Goal: Task Accomplishment & Management: Manage account settings

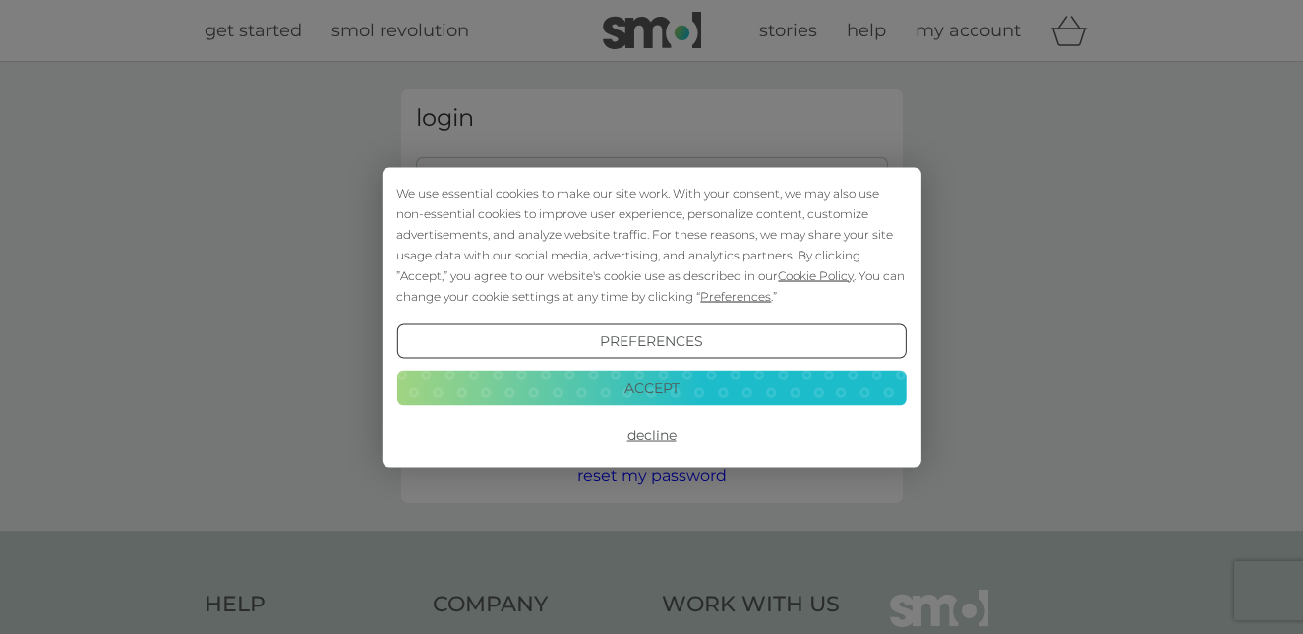
type input "[EMAIL_ADDRESS][DOMAIN_NAME]"
click at [646, 433] on button "Decline" at bounding box center [651, 435] width 510 height 35
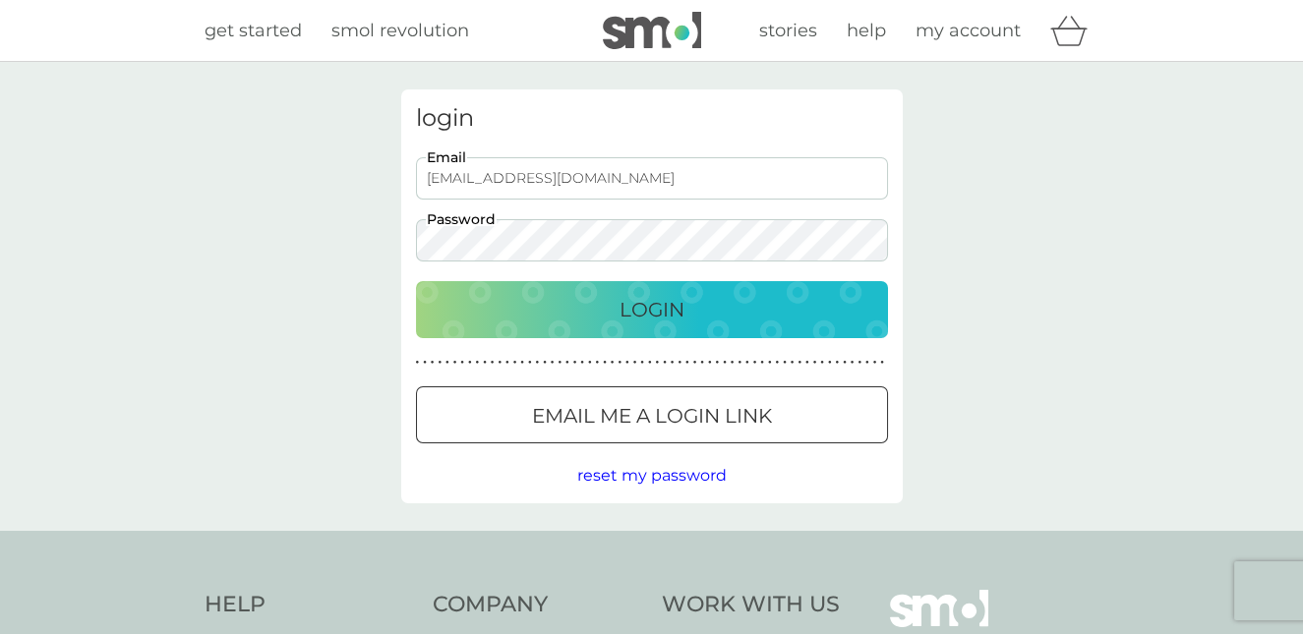
click at [646, 309] on p "Login" at bounding box center [652, 309] width 65 height 31
type input "[EMAIL_ADDRESS][DOMAIN_NAME]"
click at [642, 318] on p "Login" at bounding box center [652, 309] width 65 height 31
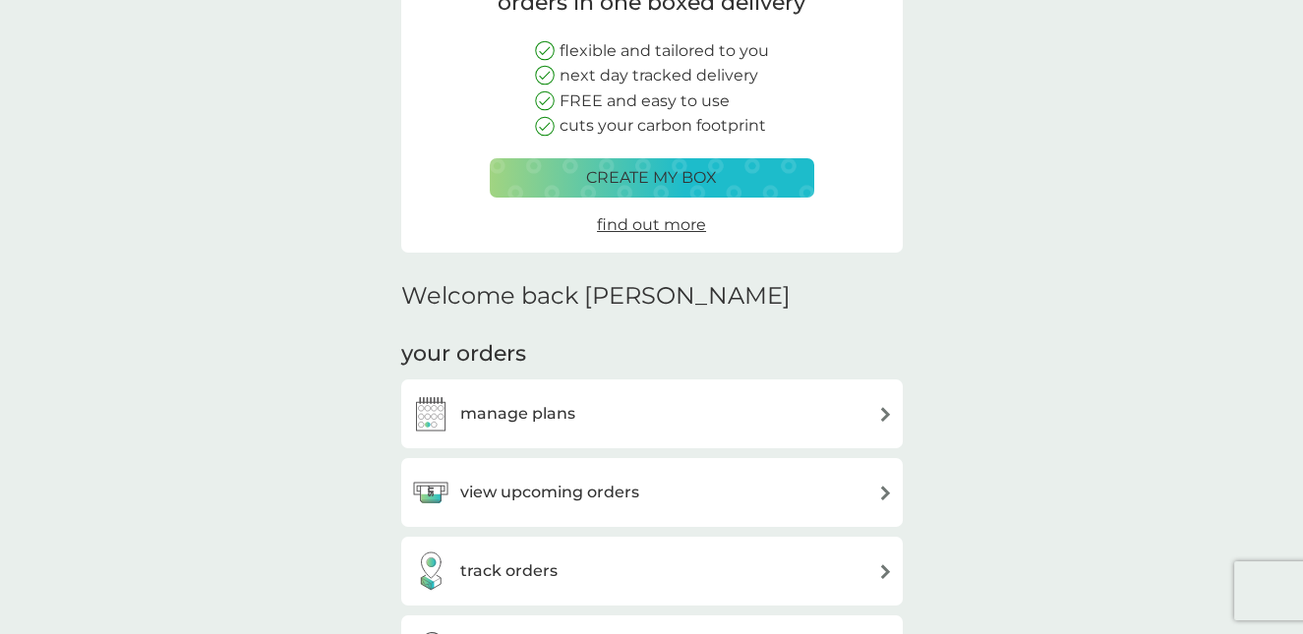
scroll to position [295, 0]
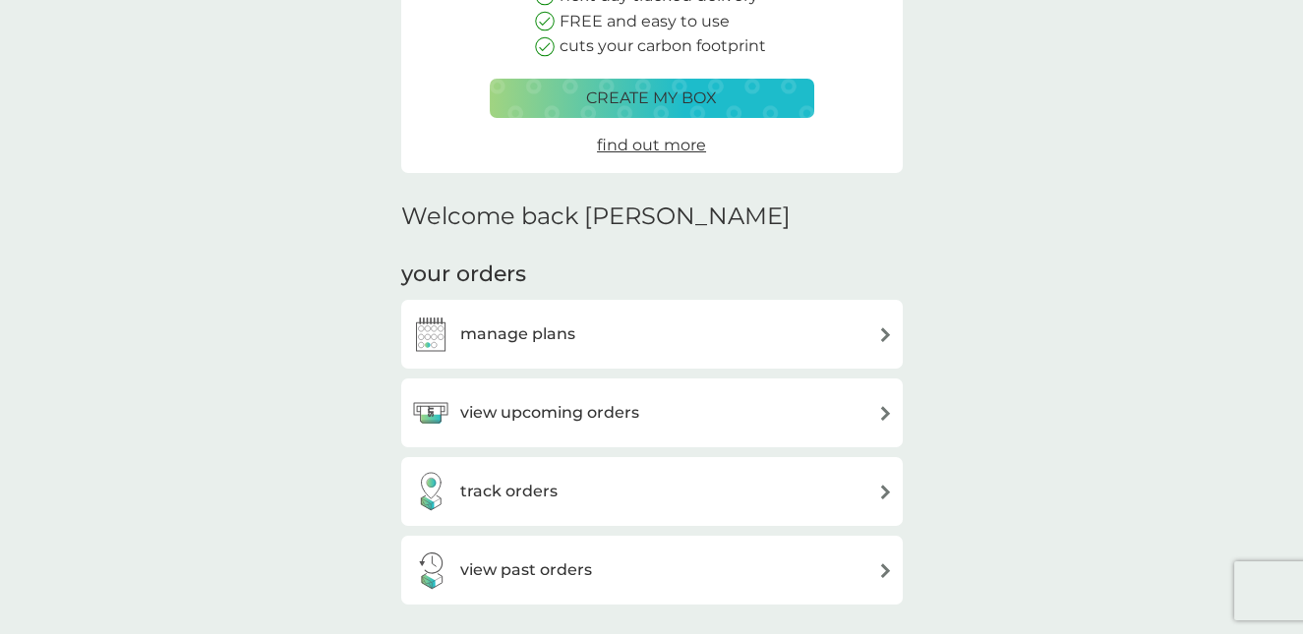
click at [666, 332] on div "manage plans" at bounding box center [652, 334] width 482 height 39
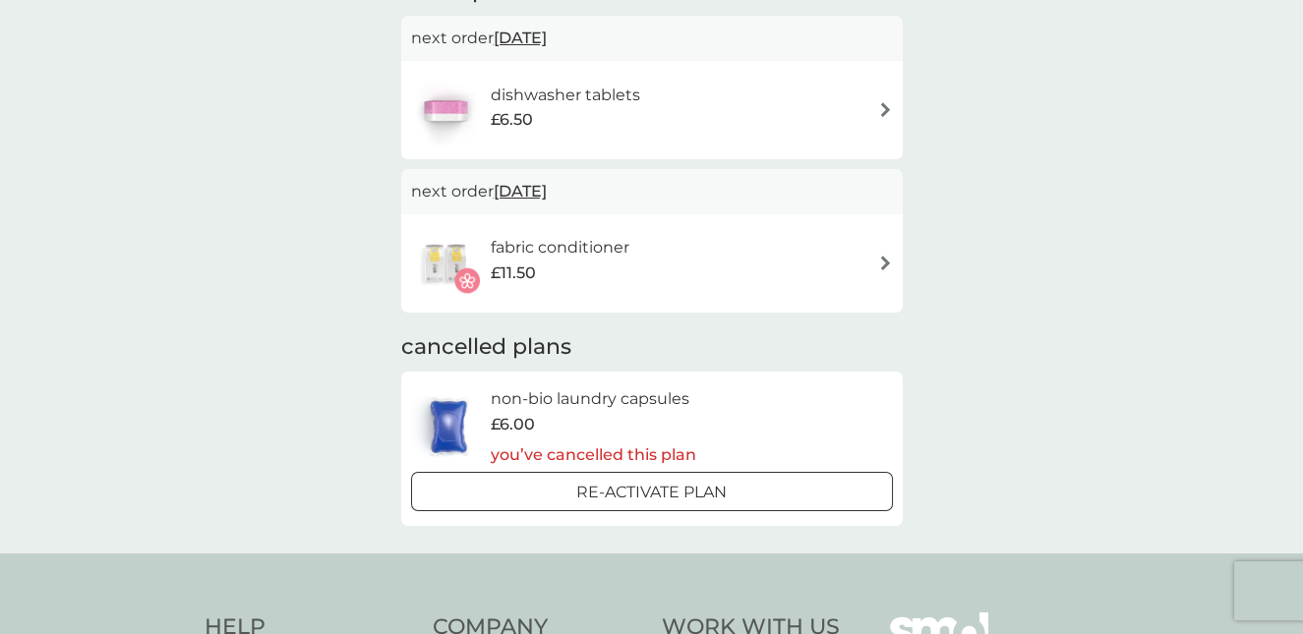
scroll to position [393, 0]
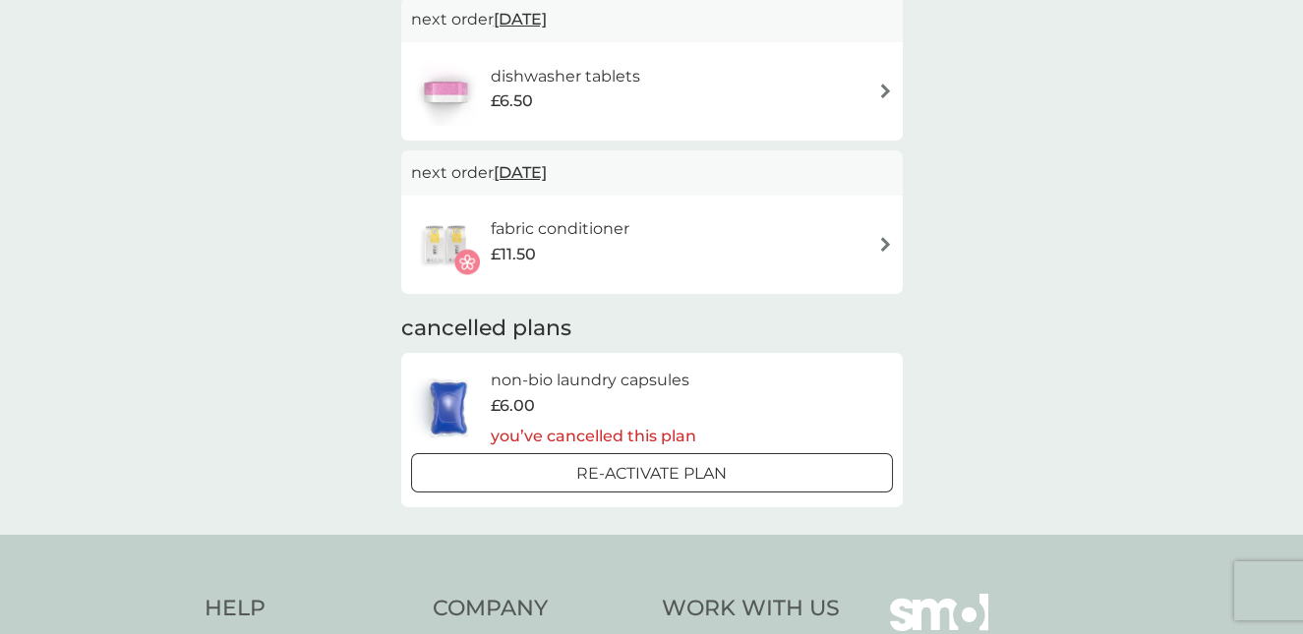
click at [883, 248] on img at bounding box center [885, 244] width 15 height 15
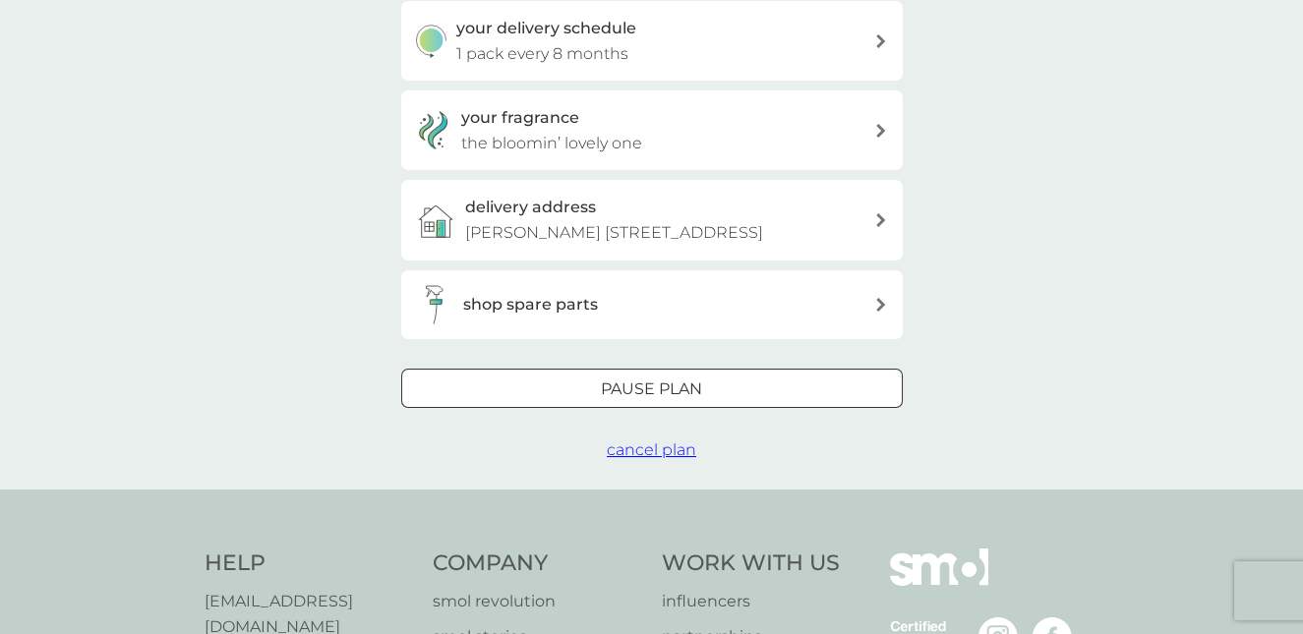
scroll to position [492, 0]
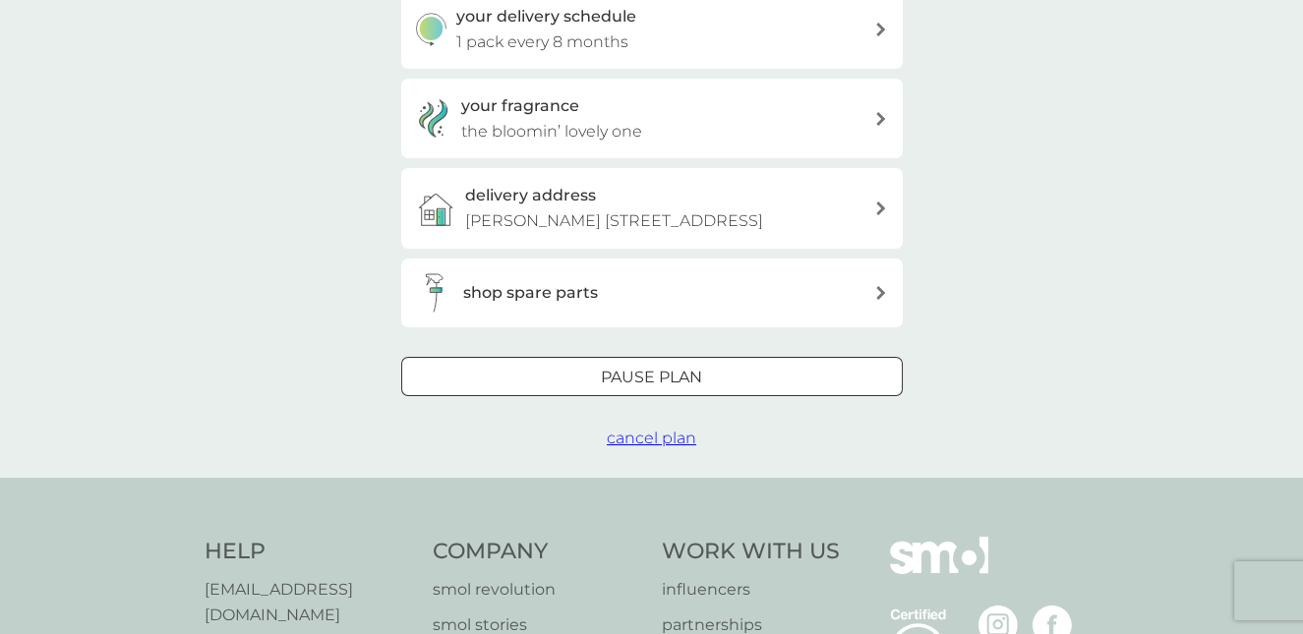
click at [656, 388] on div at bounding box center [652, 377] width 71 height 21
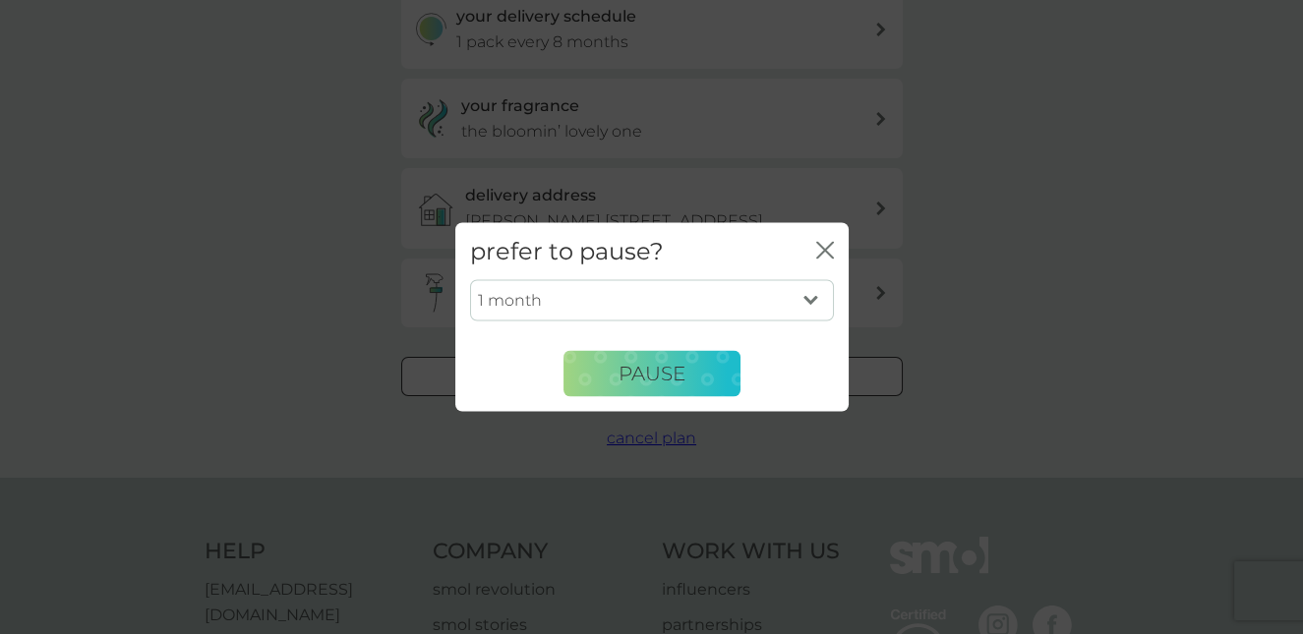
click at [819, 309] on select "1 month 2 months 3 months 4 months 5 months 6 months" at bounding box center [652, 300] width 364 height 41
select select "6"
click at [470, 280] on select "1 month 2 months 3 months 4 months 5 months 6 months" at bounding box center [652, 300] width 364 height 41
click at [654, 381] on span "Pause" at bounding box center [652, 374] width 67 height 24
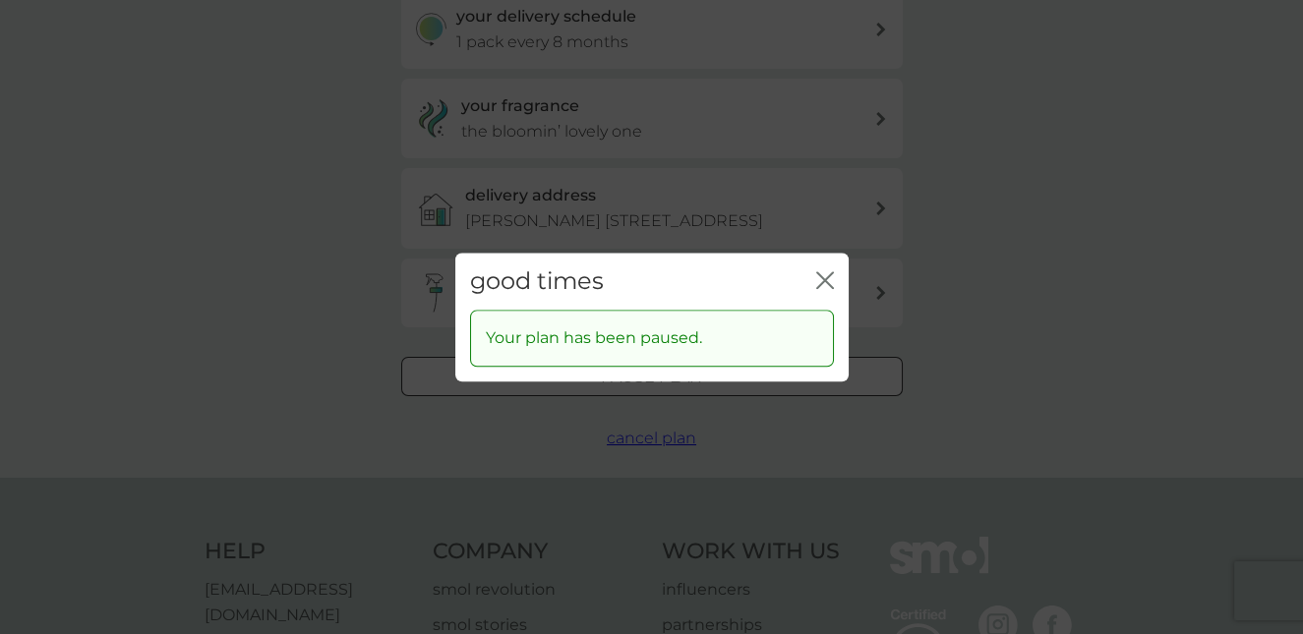
click at [816, 276] on icon "close" at bounding box center [825, 280] width 18 height 18
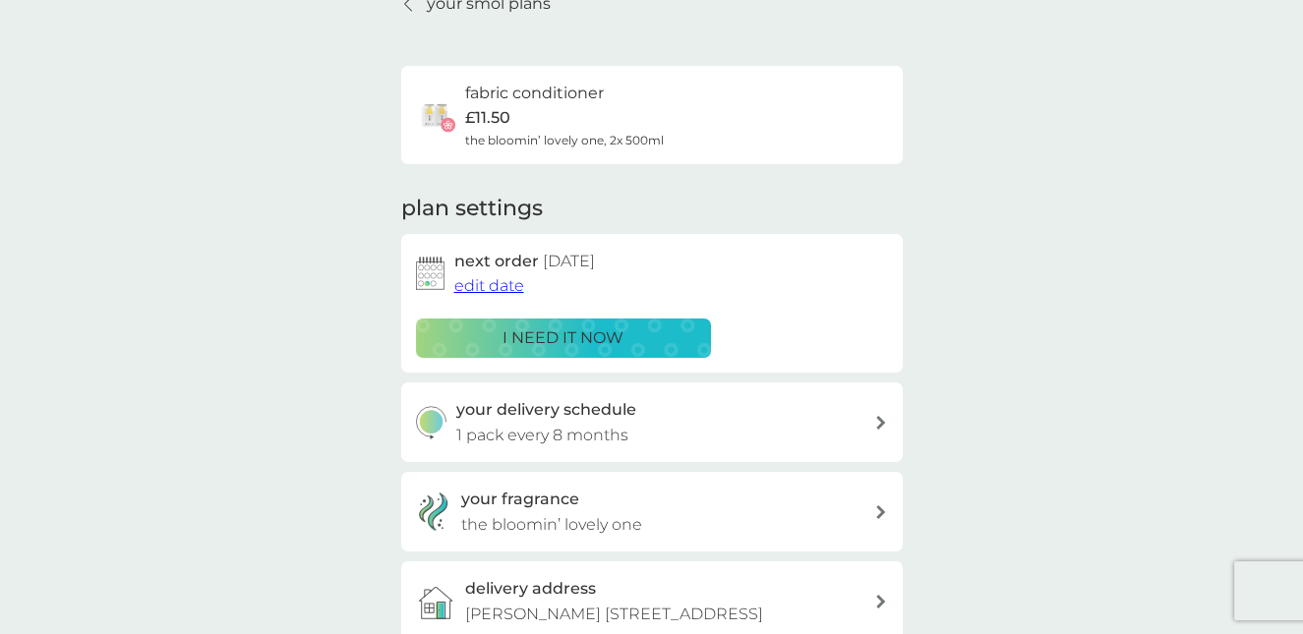
scroll to position [0, 0]
